Goal: Task Accomplishment & Management: Complete application form

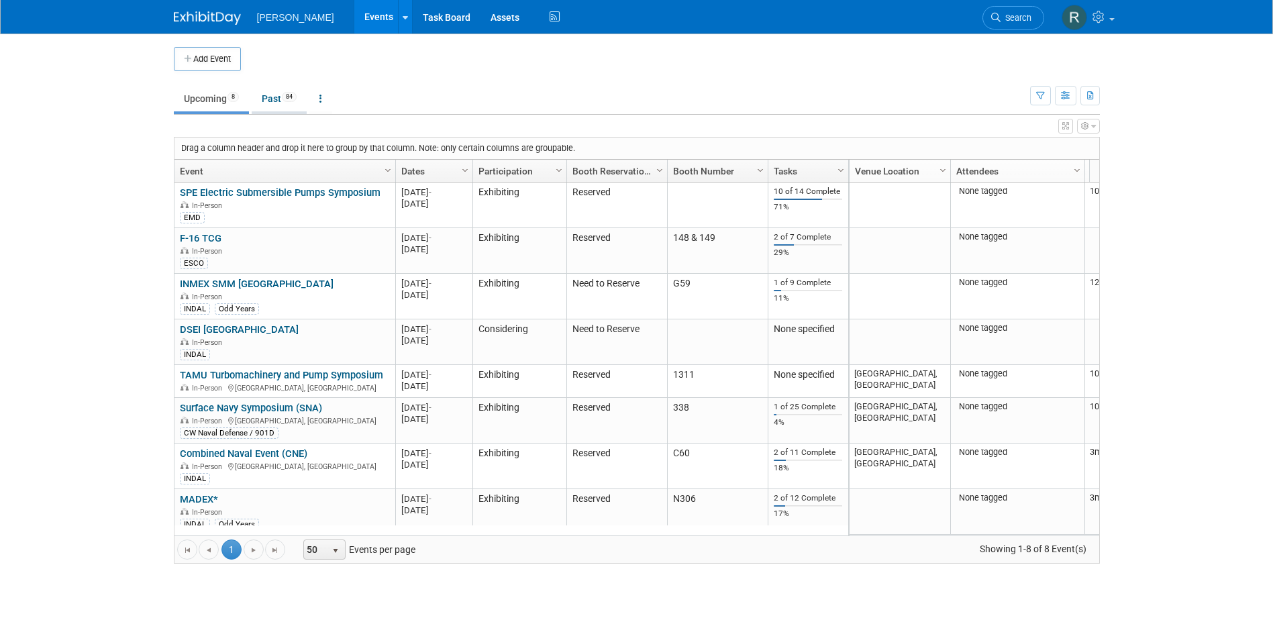
click at [278, 97] on link "Past 84" at bounding box center [279, 98] width 55 height 25
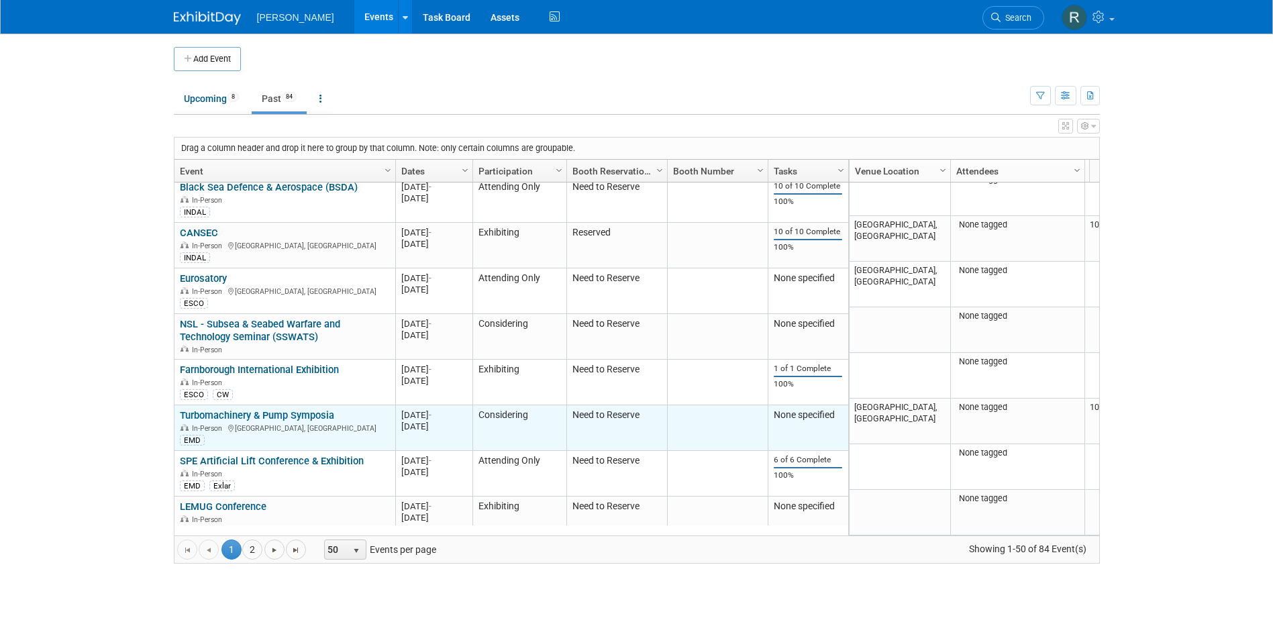
scroll to position [1937, 0]
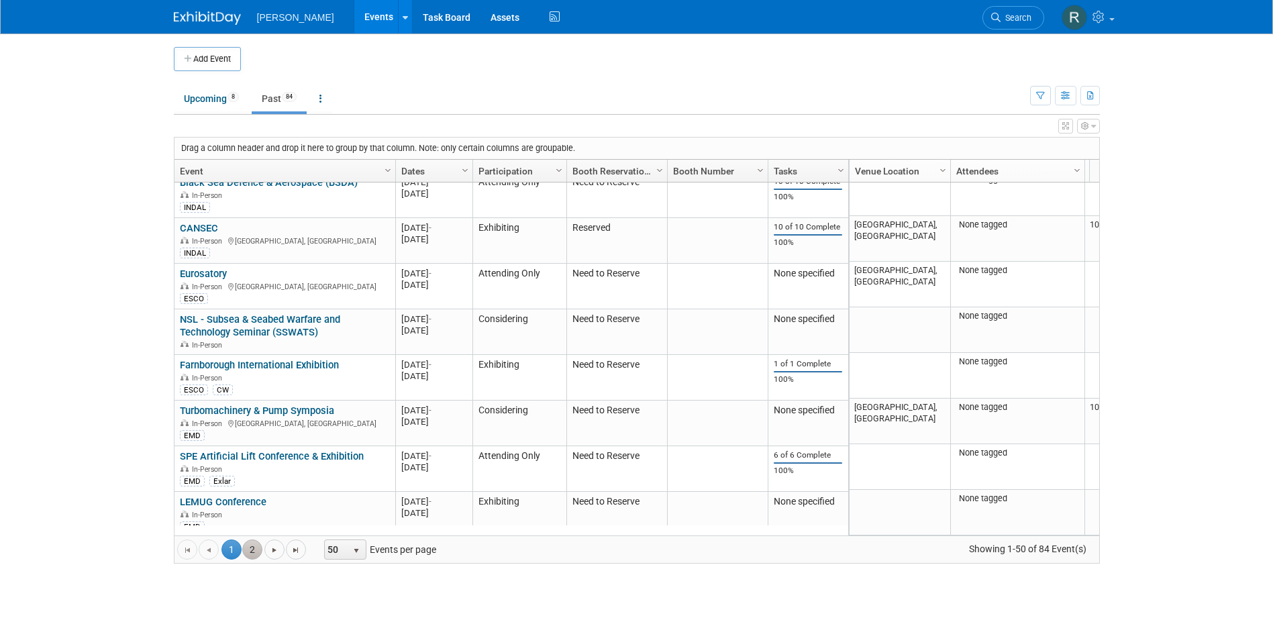
click at [250, 551] on link "2" at bounding box center [252, 549] width 20 height 20
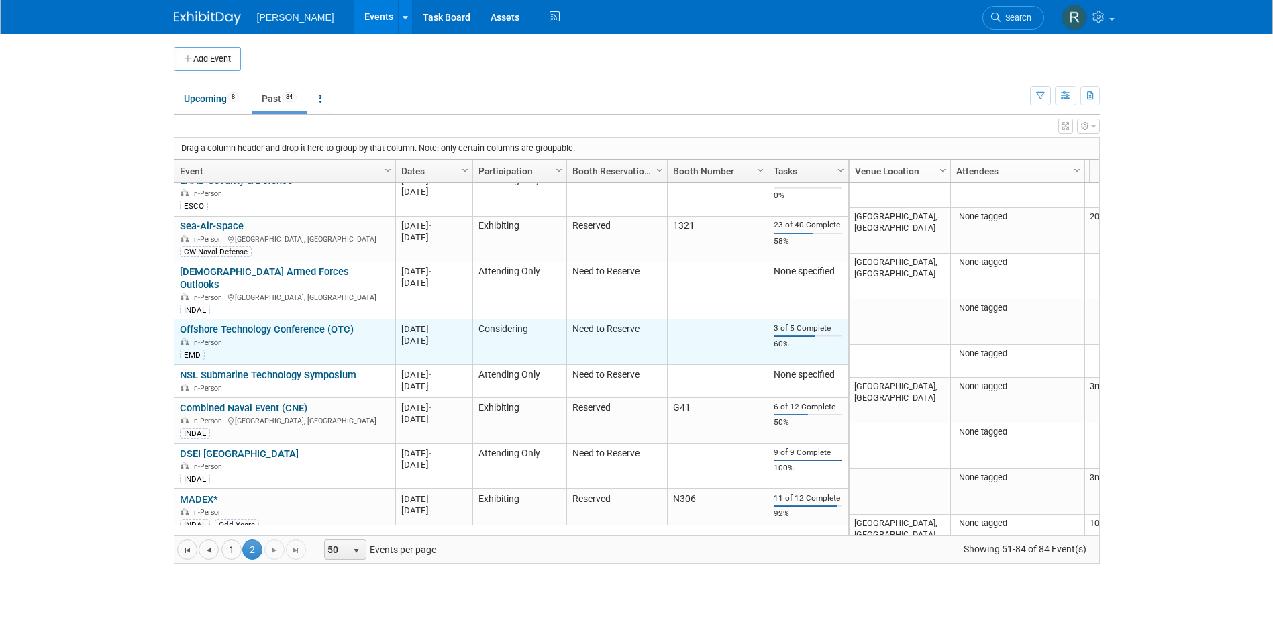
scroll to position [1022, 0]
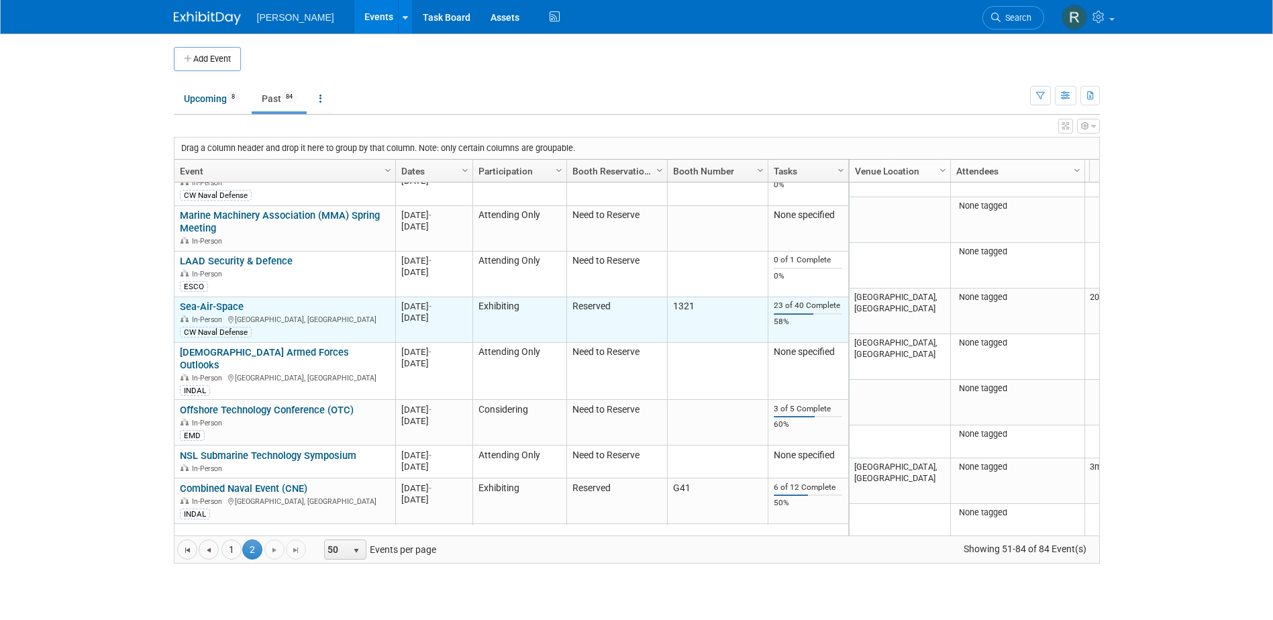
click at [229, 301] on link "Sea-Air-Space" at bounding box center [212, 307] width 64 height 12
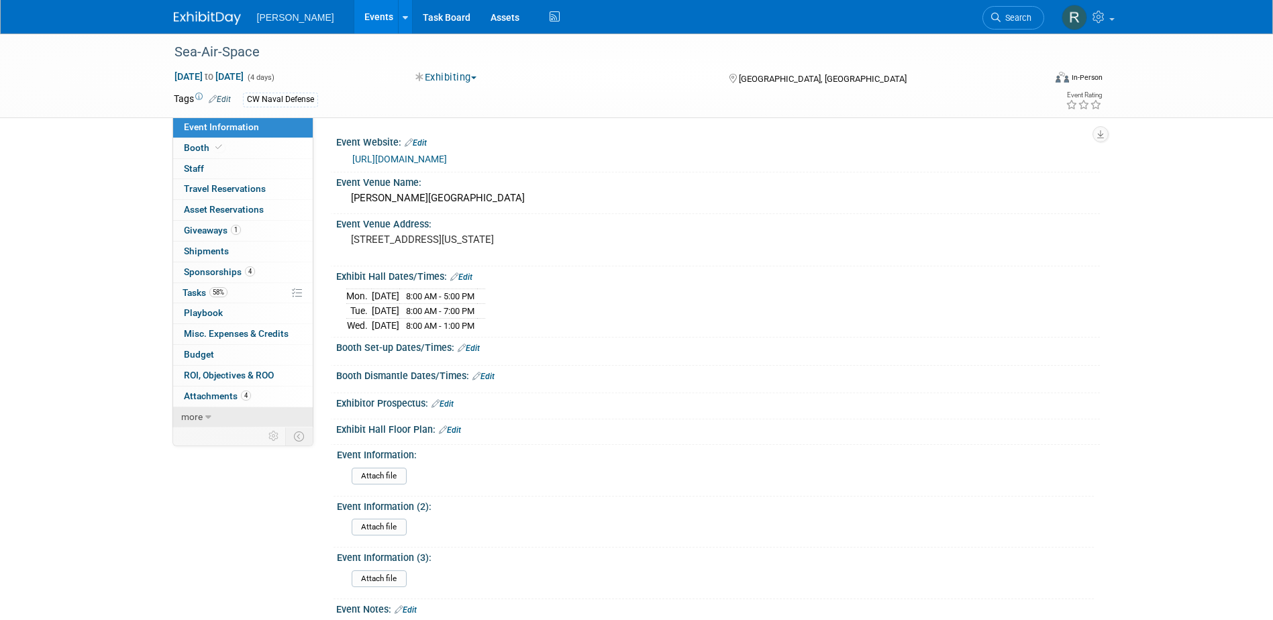
click at [225, 421] on link "more" at bounding box center [243, 417] width 140 height 20
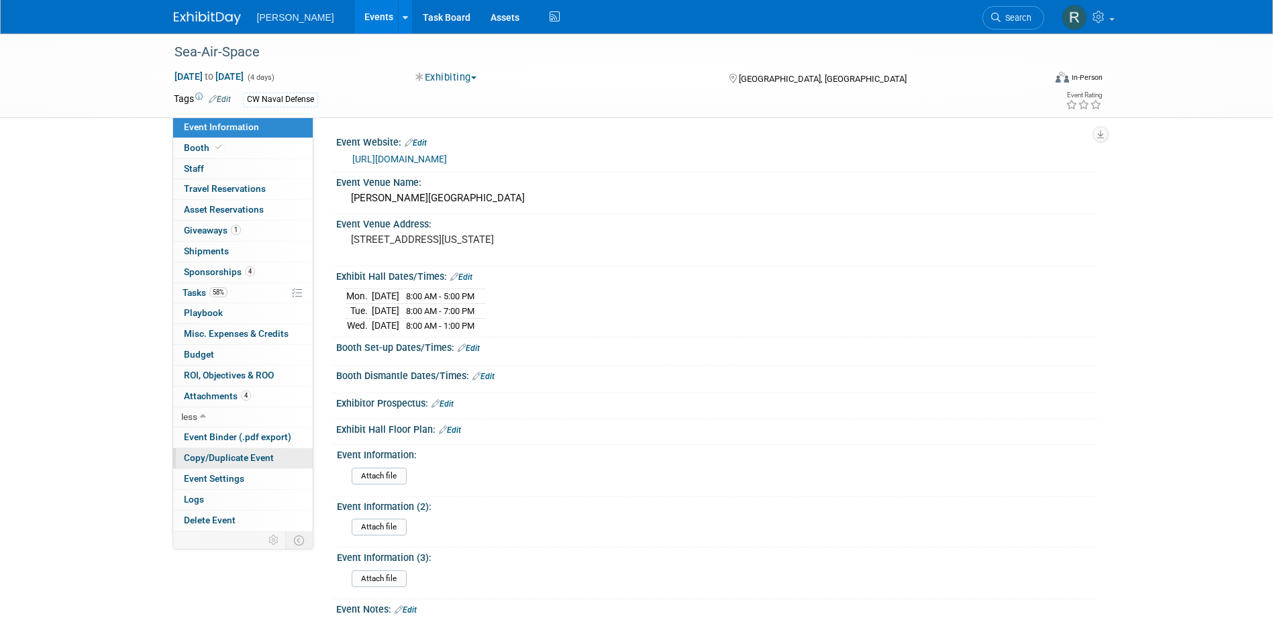
click at [214, 462] on span "Copy/Duplicate Event" at bounding box center [229, 457] width 90 height 11
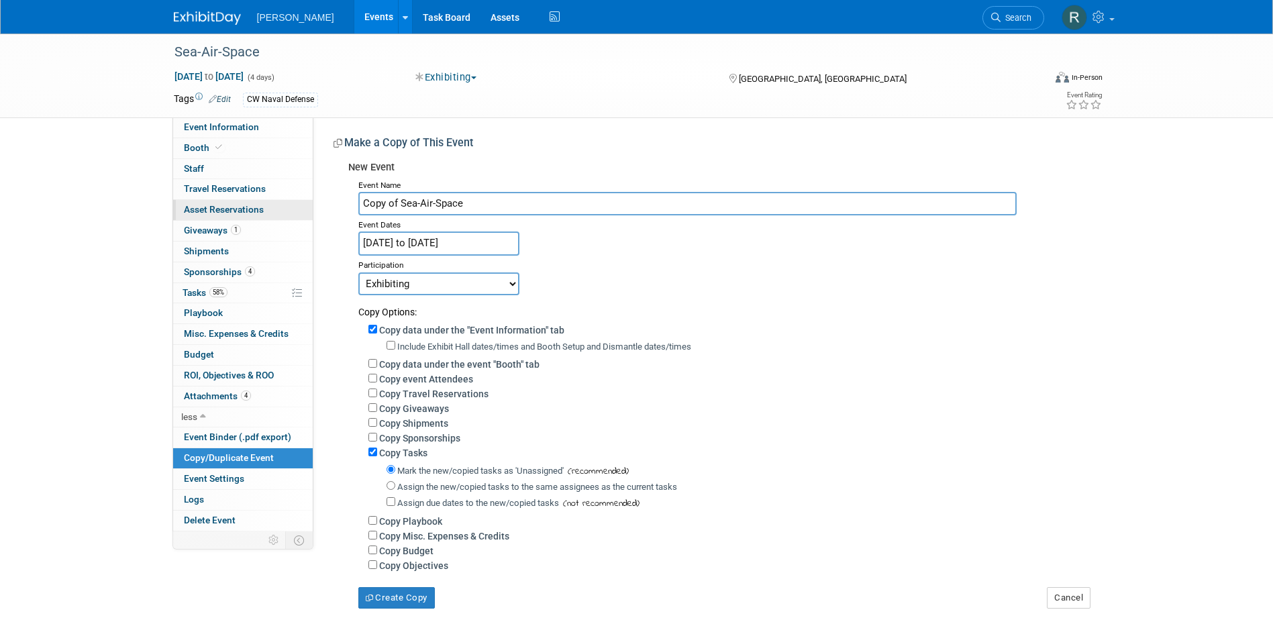
drag, startPoint x: 399, startPoint y: 205, endPoint x: 285, endPoint y: 202, distance: 114.1
click at [296, 195] on div "Event Information Event Info Booth Booth 0 Staff 0 Staff 0 Travel Reservations …" at bounding box center [637, 321] width 946 height 575
type input "Sea-Air-Space"
click at [445, 240] on input "Apr 6, 2025 to Apr 9, 2025" at bounding box center [438, 242] width 161 height 23
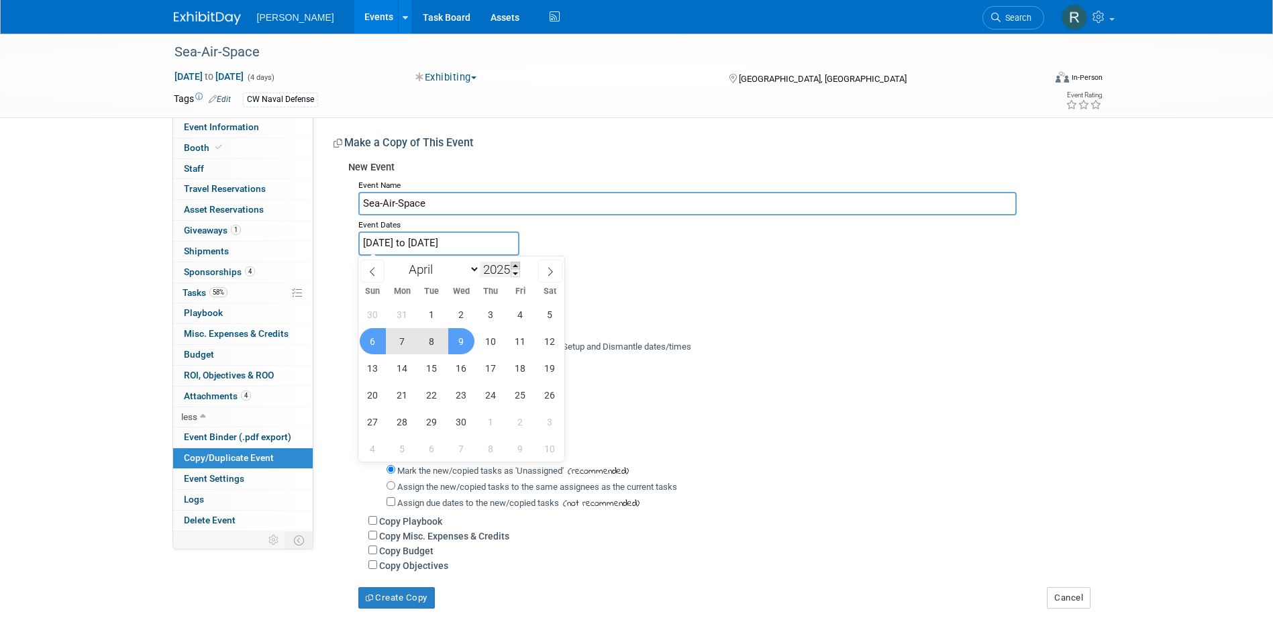
click at [518, 265] on span at bounding box center [515, 266] width 9 height 8
type input "2026"
click at [374, 397] on span "19" at bounding box center [373, 395] width 26 height 26
click at [461, 398] on span "22" at bounding box center [461, 395] width 26 height 26
type input "Apr 19, 2026 to Apr 22, 2026"
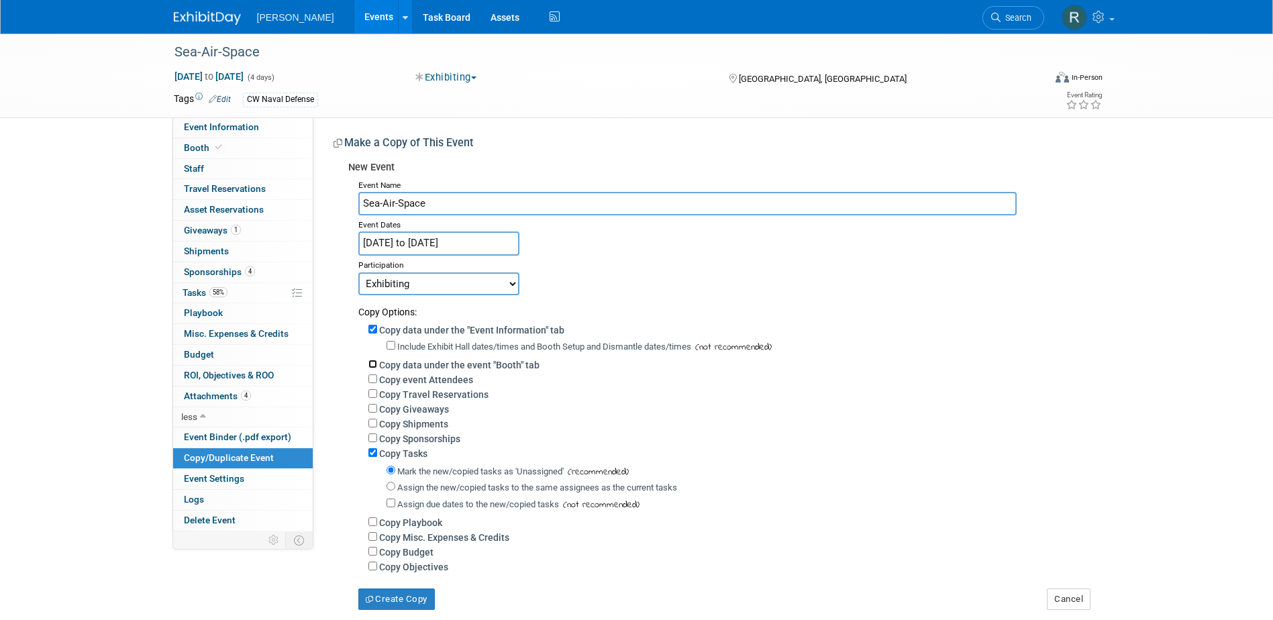
drag, startPoint x: 372, startPoint y: 366, endPoint x: 377, endPoint y: 388, distance: 22.6
click at [372, 367] on input "Copy data under the event "Booth" tab" at bounding box center [372, 364] width 9 height 9
checkbox input "true"
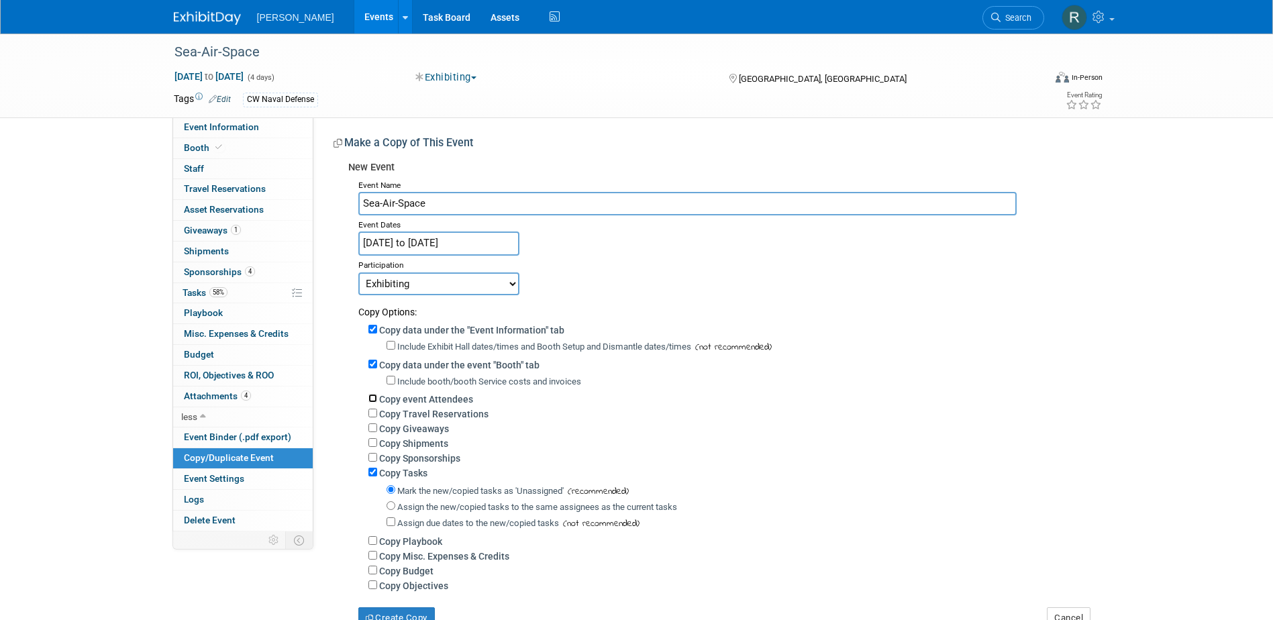
click at [373, 398] on input "Copy event Attendees" at bounding box center [372, 398] width 9 height 9
checkbox input "true"
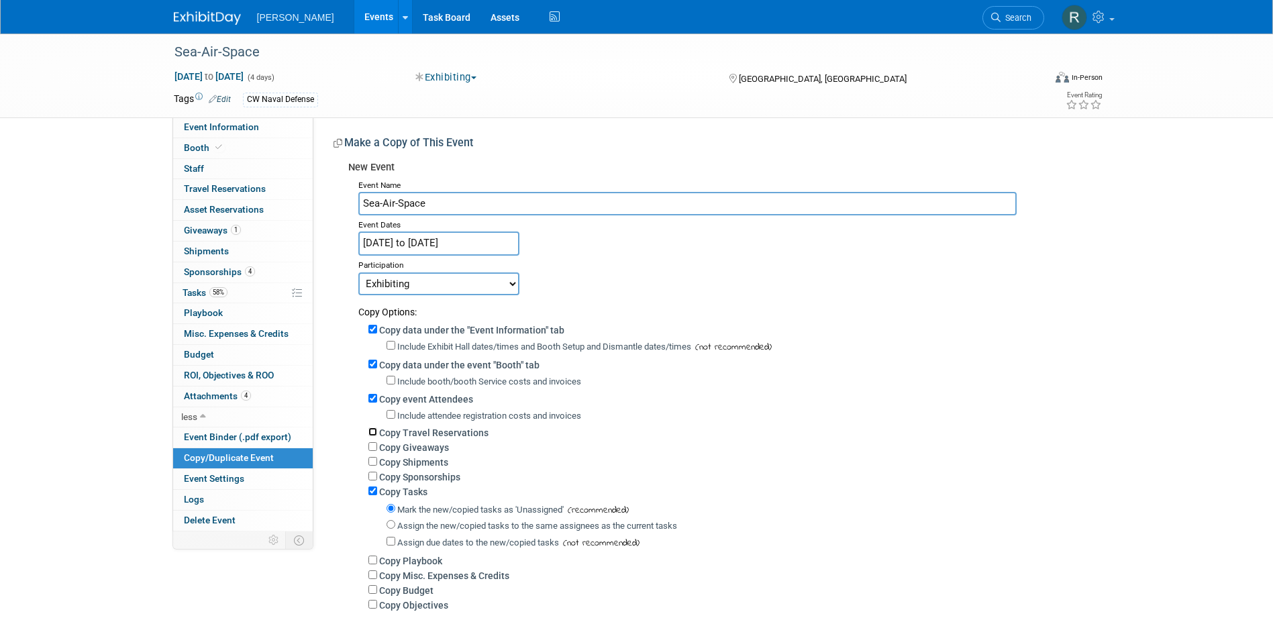
click at [372, 433] on input "Copy Travel Reservations" at bounding box center [372, 431] width 9 height 9
checkbox input "true"
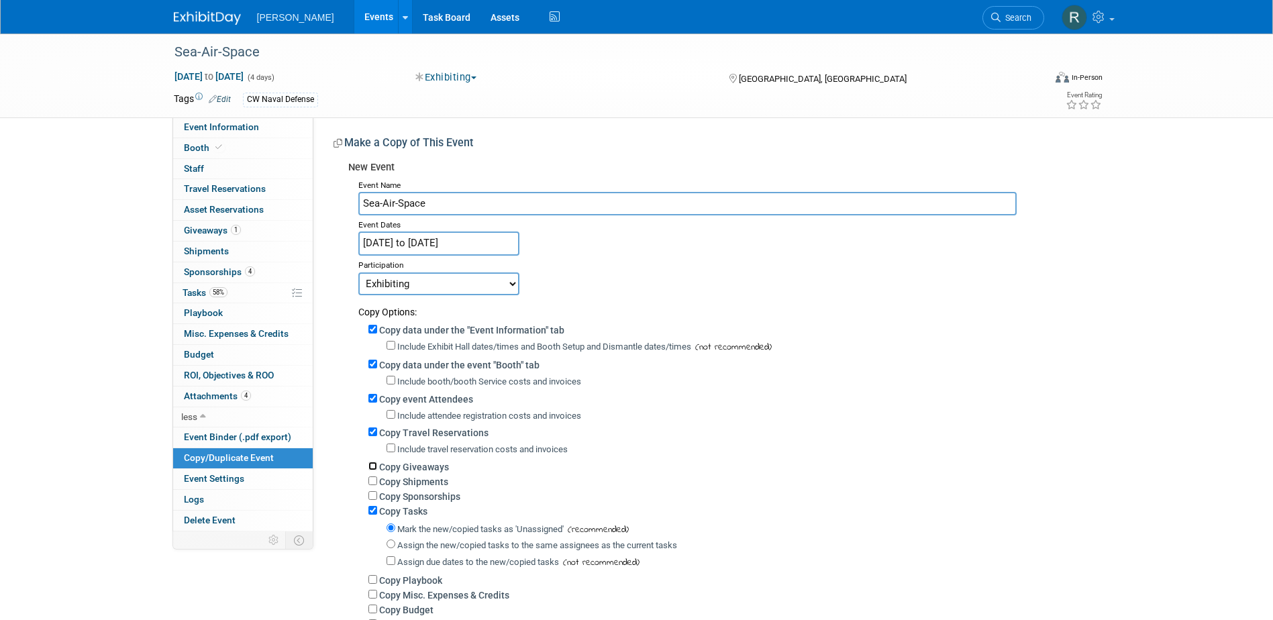
click at [372, 467] on input "Copy Giveaways" at bounding box center [372, 466] width 9 height 9
checkbox input "true"
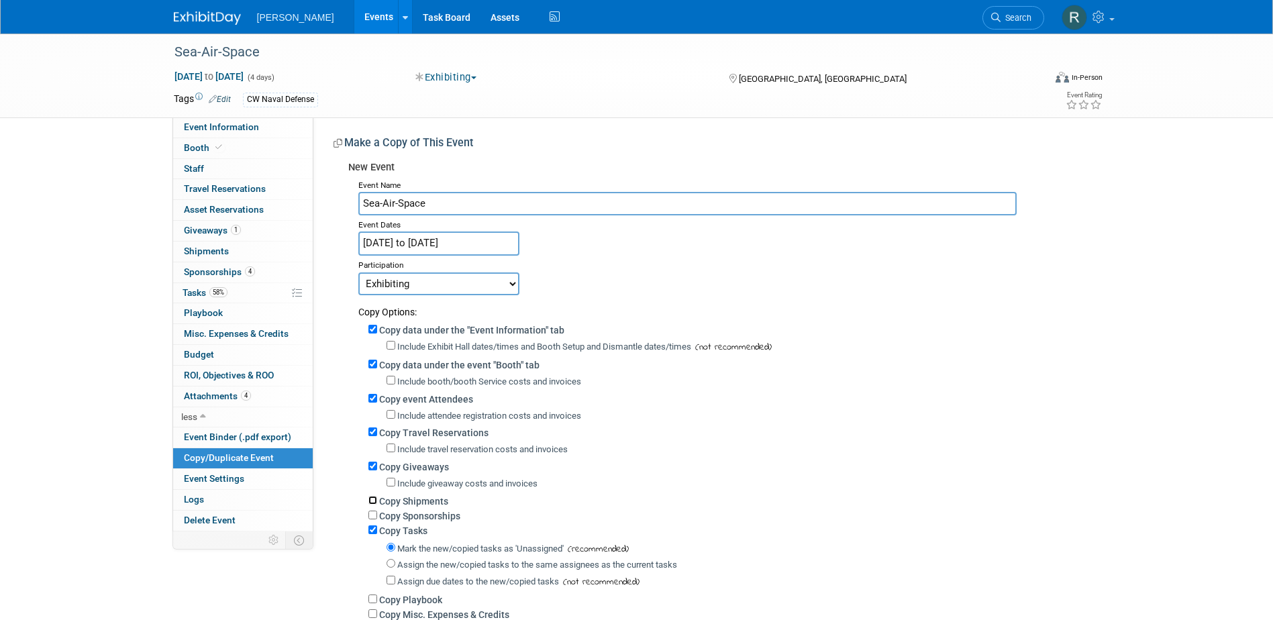
click at [372, 504] on input "Copy Shipments" at bounding box center [372, 500] width 9 height 9
checkbox input "true"
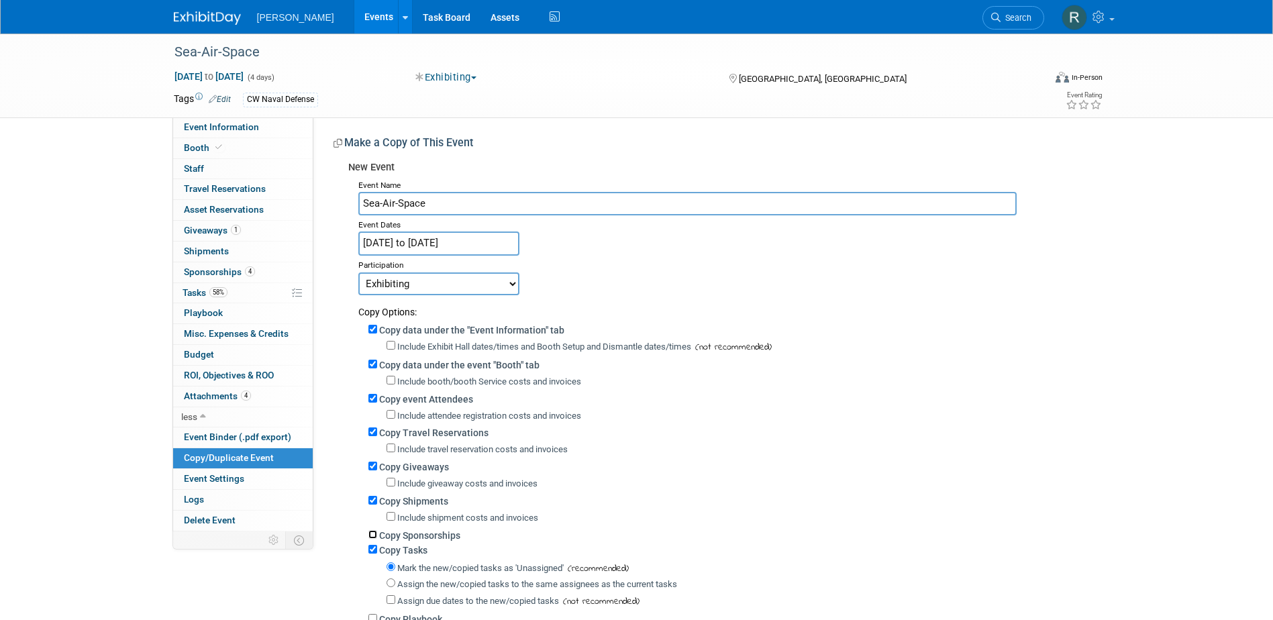
click at [372, 539] on input "Copy Sponsorships" at bounding box center [372, 534] width 9 height 9
checkbox input "true"
click at [390, 379] on input "Include booth/booth Service costs and invoices" at bounding box center [390, 380] width 9 height 9
checkbox input "true"
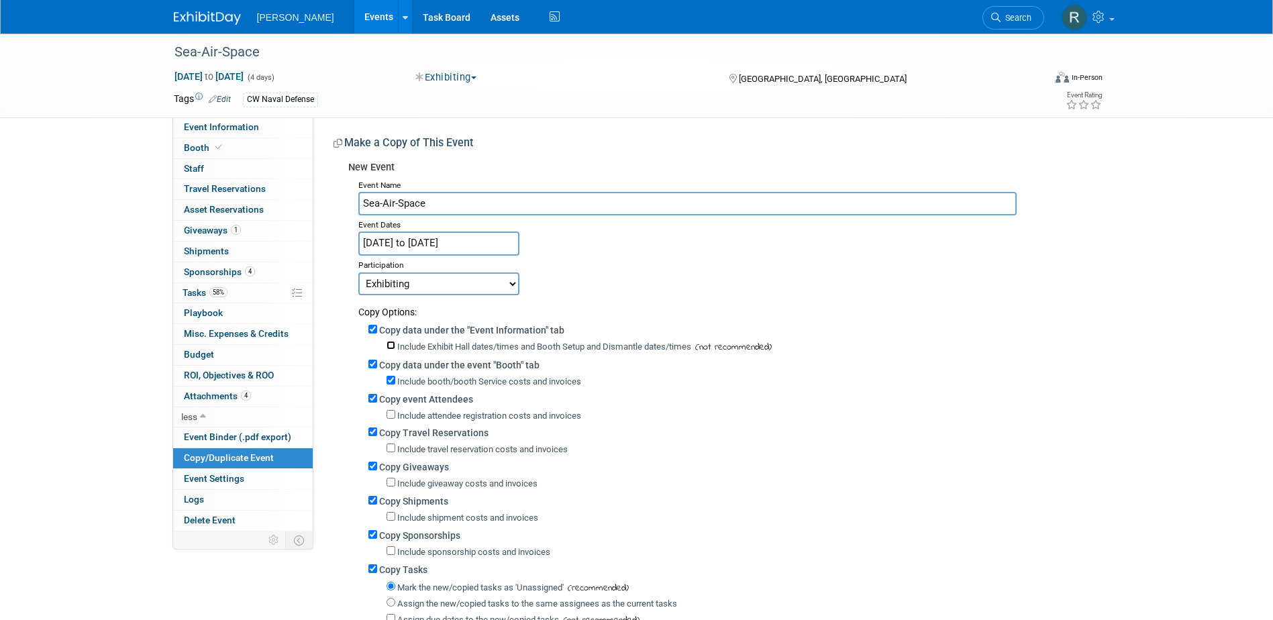
click at [392, 347] on input "Include Exhibit Hall dates/times and Booth Setup and Dismantle dates/times" at bounding box center [390, 345] width 9 height 9
checkbox input "true"
click at [391, 415] on input "Include attendee registration costs and invoices" at bounding box center [390, 414] width 9 height 9
checkbox input "true"
click at [390, 448] on input "Include travel reservation costs and invoices" at bounding box center [390, 447] width 9 height 9
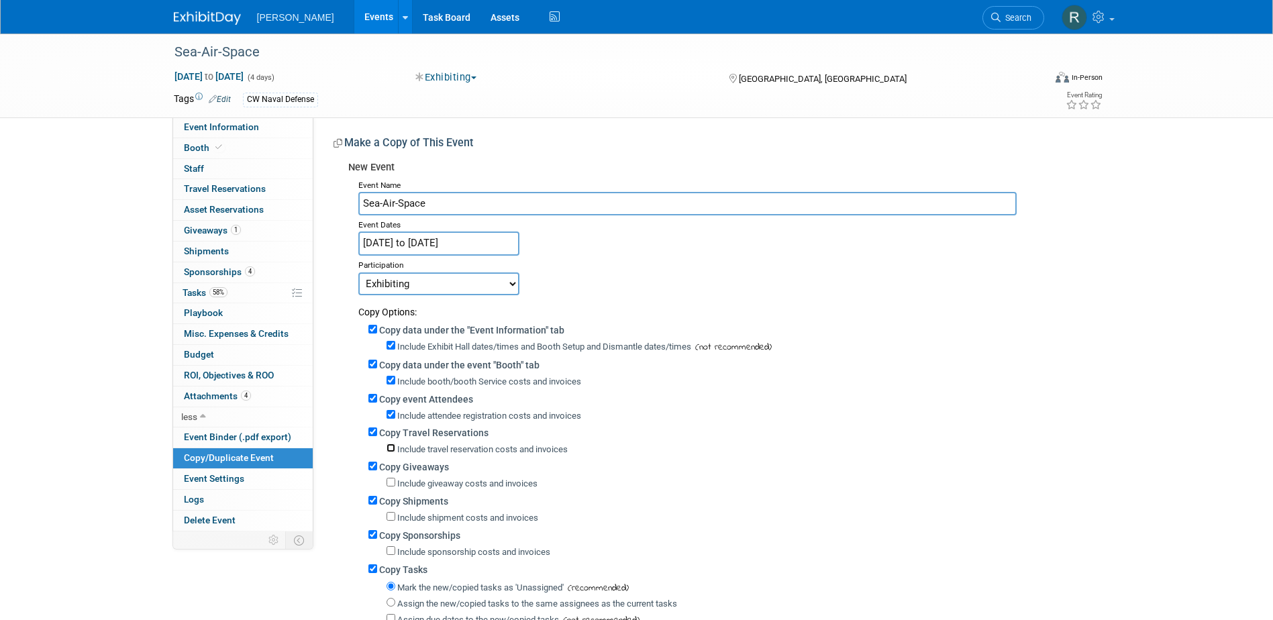
checkbox input "true"
click at [390, 486] on input "Include giveaway costs and invoices" at bounding box center [390, 482] width 9 height 9
checkbox input "true"
click at [390, 521] on input "Include shipment costs and invoices" at bounding box center [390, 516] width 9 height 9
checkbox input "true"
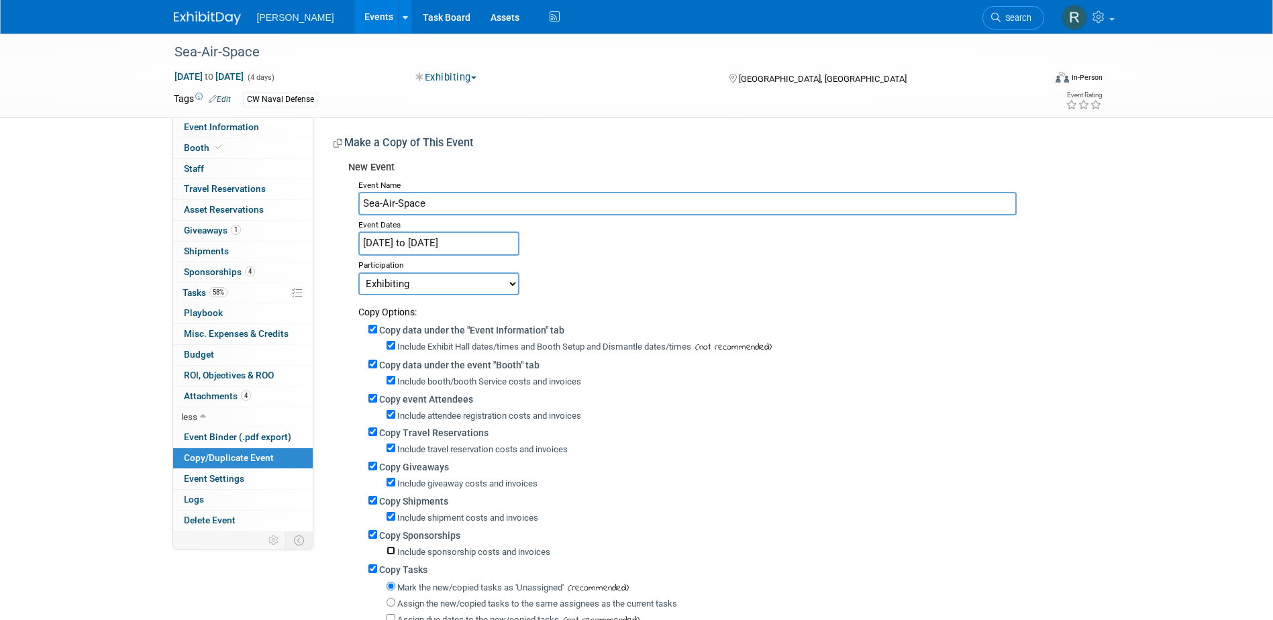
drag, startPoint x: 394, startPoint y: 555, endPoint x: 399, endPoint y: 549, distance: 8.2
click at [394, 555] on input "Include sponsorship costs and invoices" at bounding box center [390, 550] width 9 height 9
checkbox input "true"
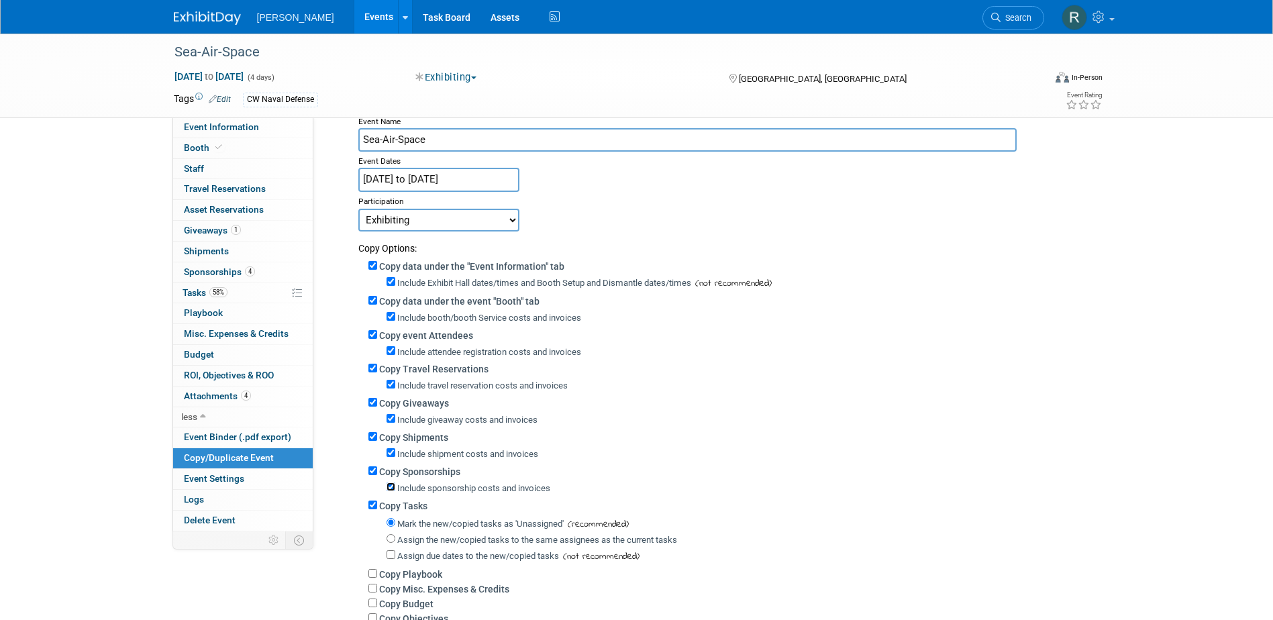
scroll to position [201, 0]
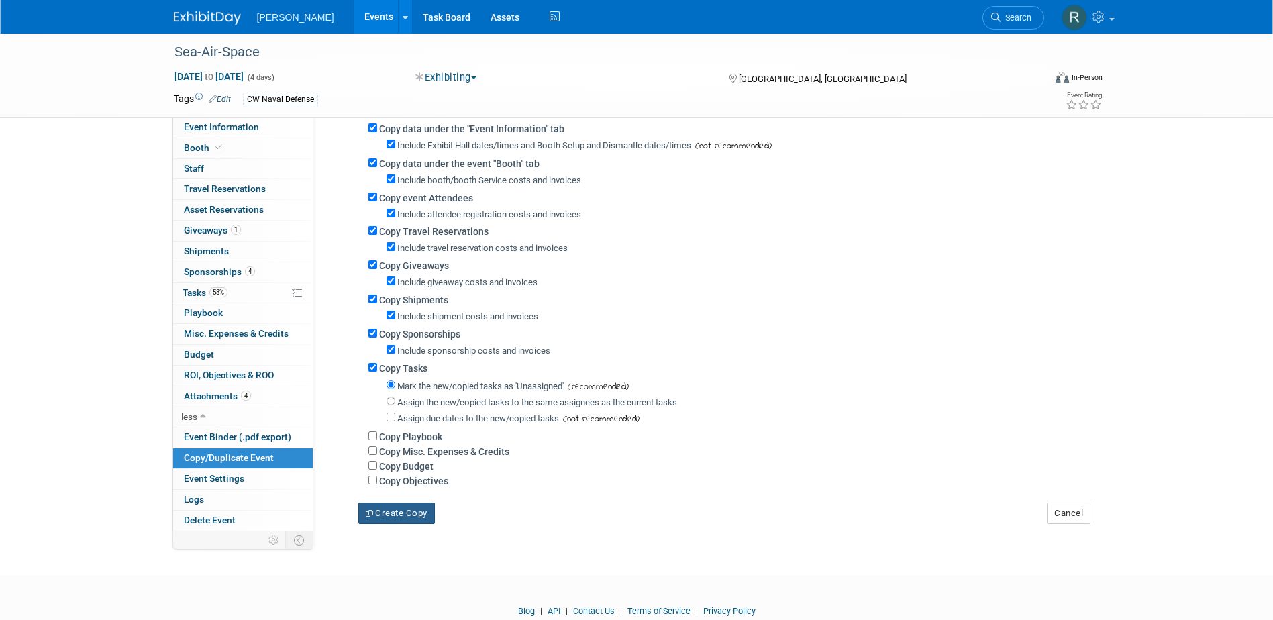
click at [419, 524] on button "Create Copy" at bounding box center [396, 512] width 76 height 21
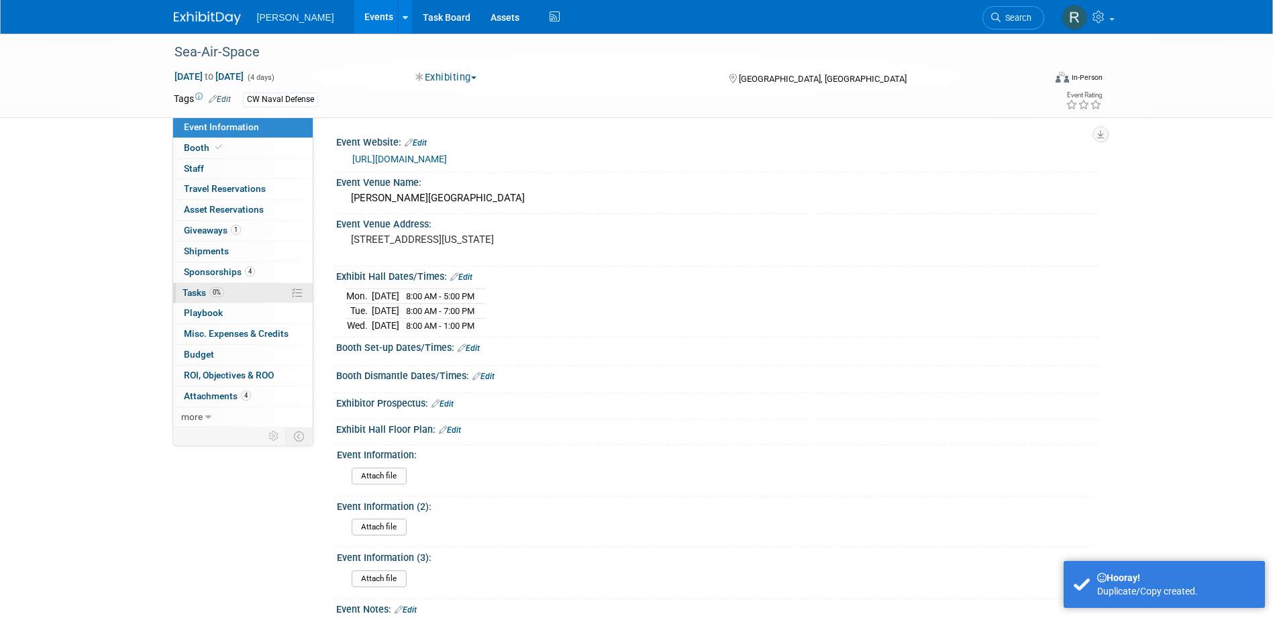
drag, startPoint x: 201, startPoint y: 292, endPoint x: 208, endPoint y: 289, distance: 7.9
click at [201, 292] on span "Tasks 0%" at bounding box center [203, 292] width 42 height 11
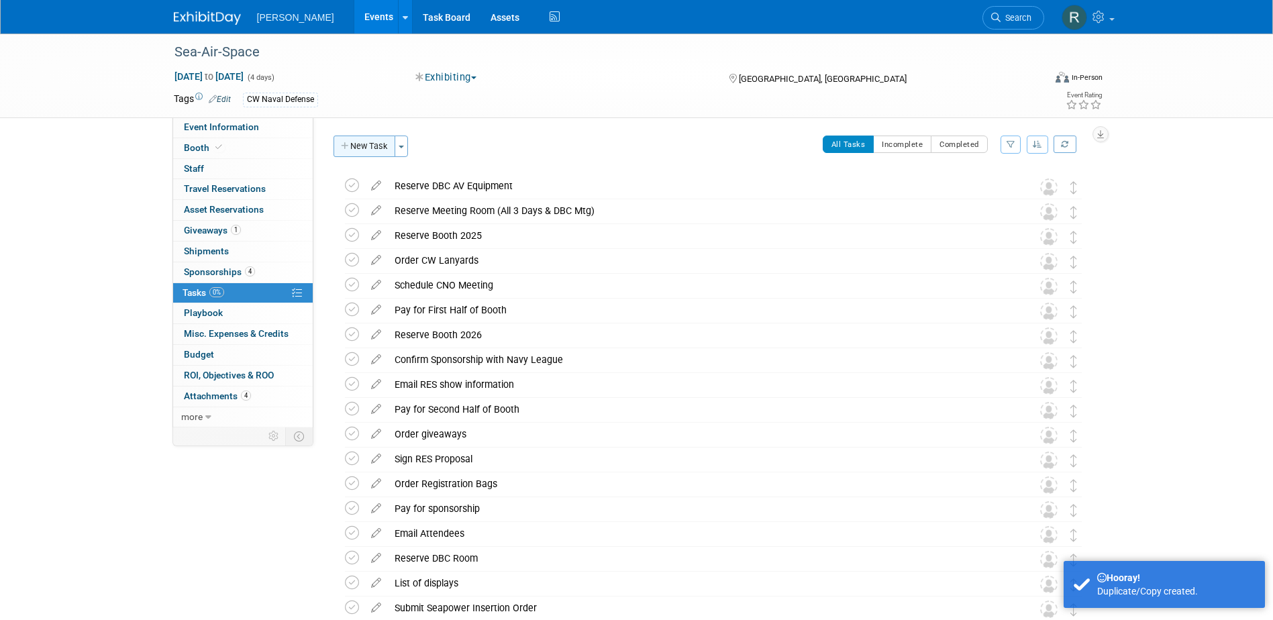
click at [375, 150] on button "New Task" at bounding box center [364, 146] width 62 height 21
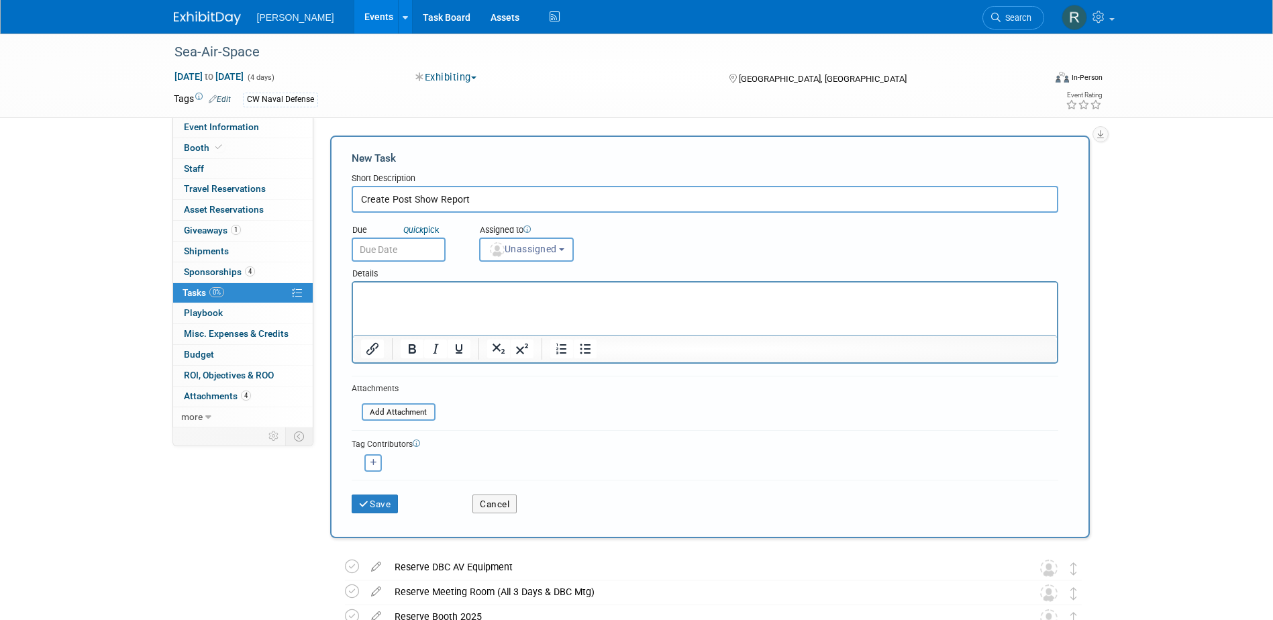
type input "Create Post Show Report"
click at [608, 297] on p "Rich Text Area. Press ALT-0 for help." at bounding box center [704, 294] width 688 height 13
click at [555, 256] on button "Unassigned" at bounding box center [526, 249] width 95 height 24
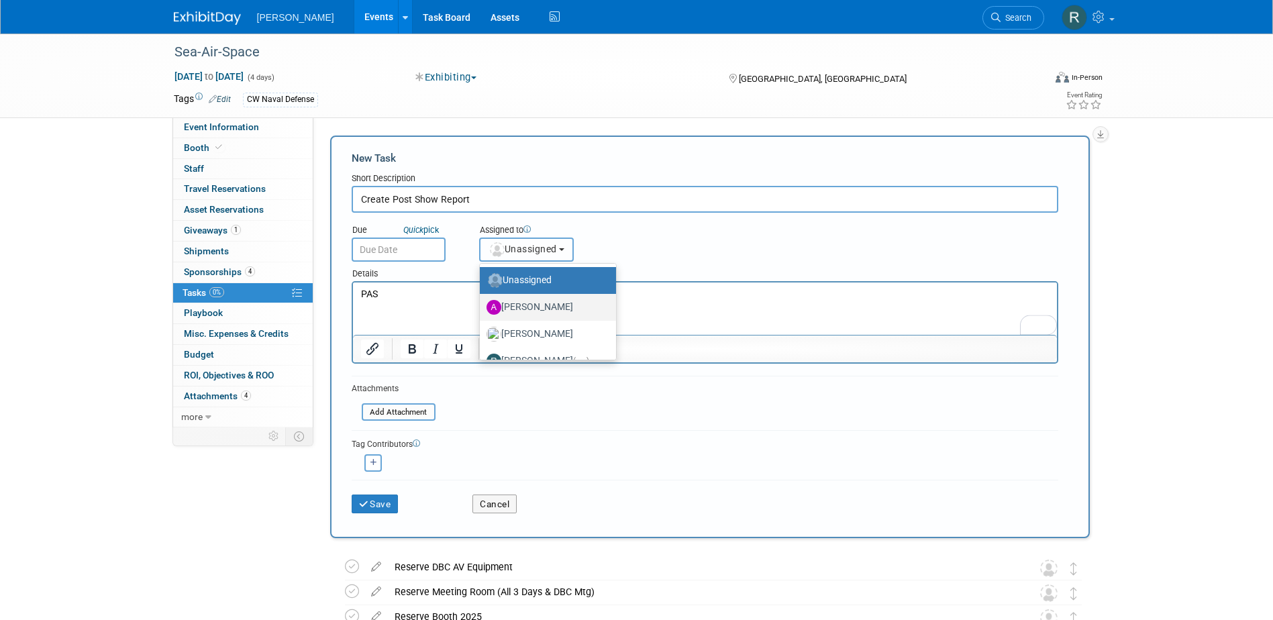
scroll to position [18, 0]
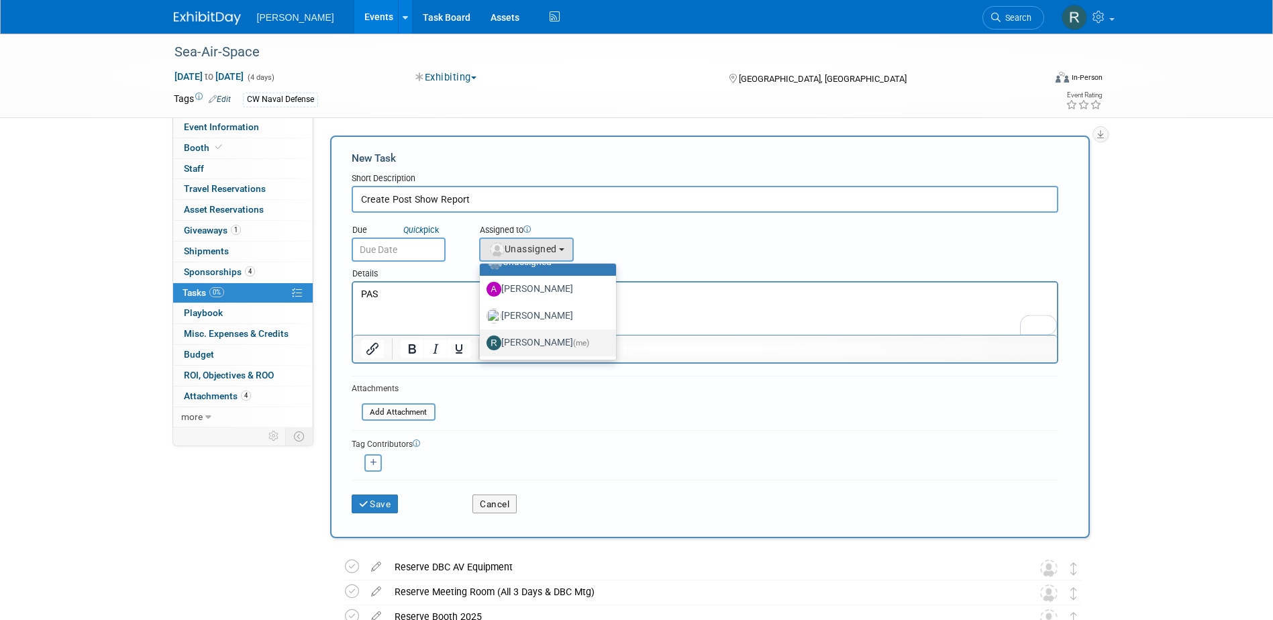
click at [535, 337] on label "Rachel Lukcic (me)" at bounding box center [544, 342] width 116 height 21
click at [482, 337] on input "Rachel Lukcic (me)" at bounding box center [477, 341] width 9 height 9
select select "b529c424-f931-4bd6-9a43-4d22978da1b9"
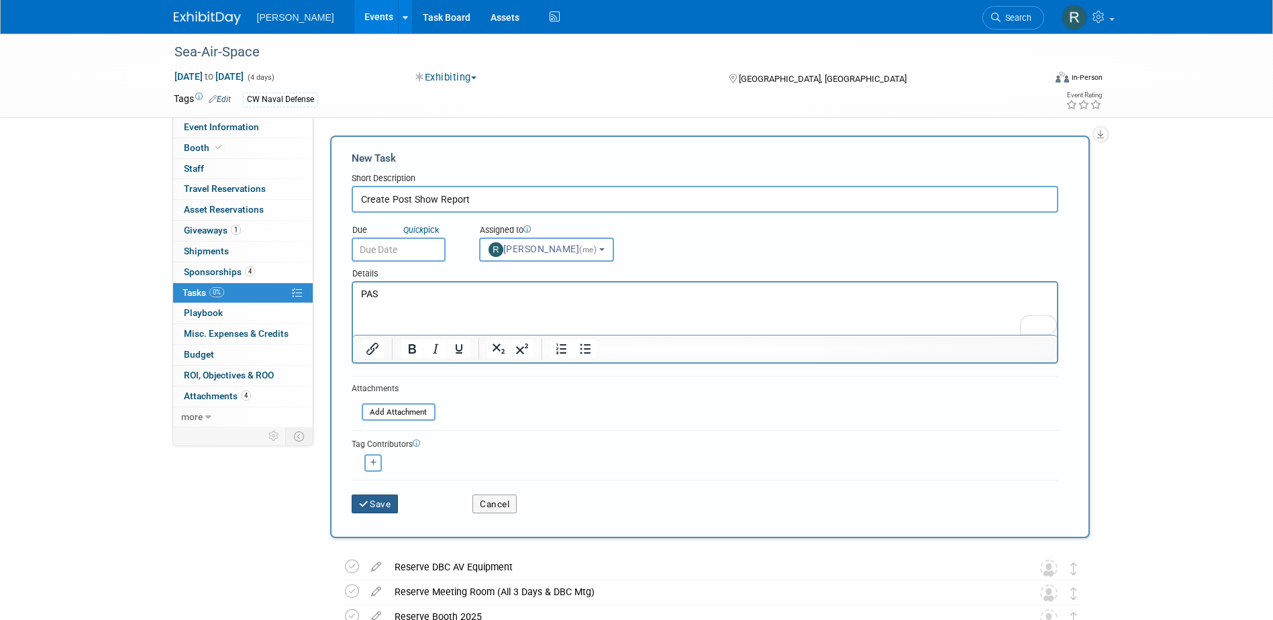
click at [378, 504] on button "Save" at bounding box center [375, 503] width 47 height 19
